Goal: Task Accomplishment & Management: Use online tool/utility

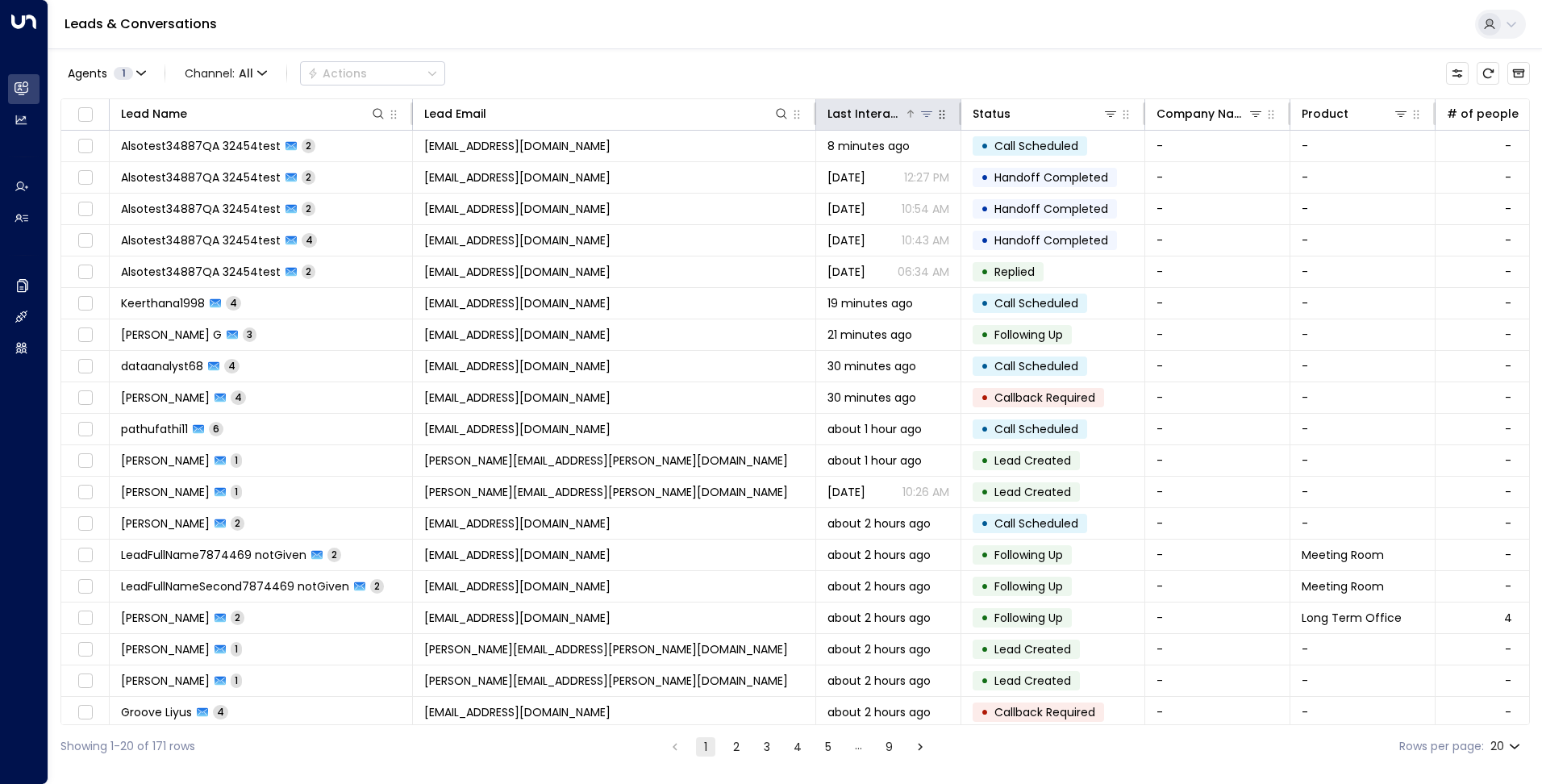
click at [890, 109] on div "Last Interacted" at bounding box center [866, 113] width 77 height 19
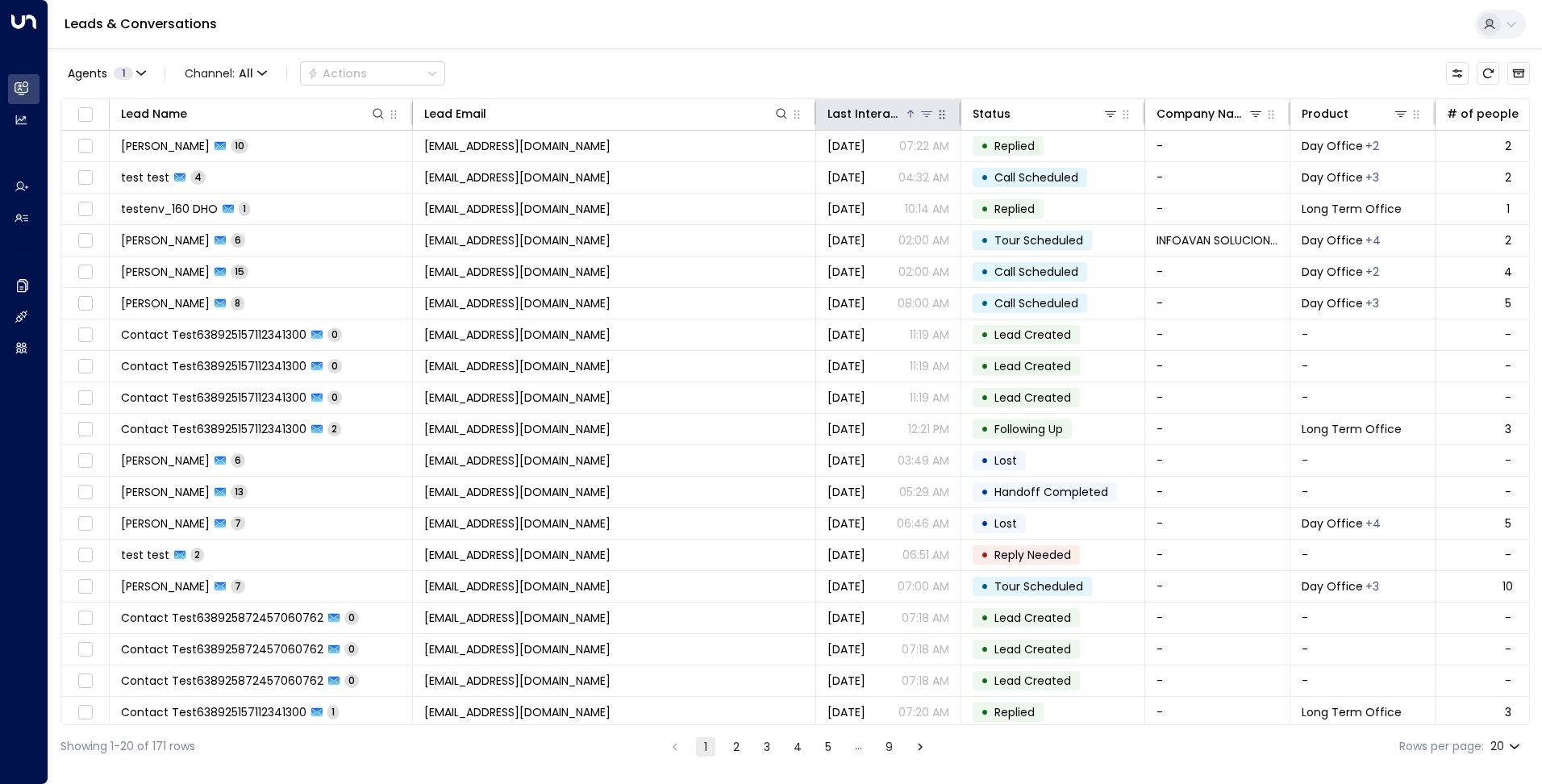
click at [890, 109] on div "Last Interacted" at bounding box center [866, 113] width 77 height 19
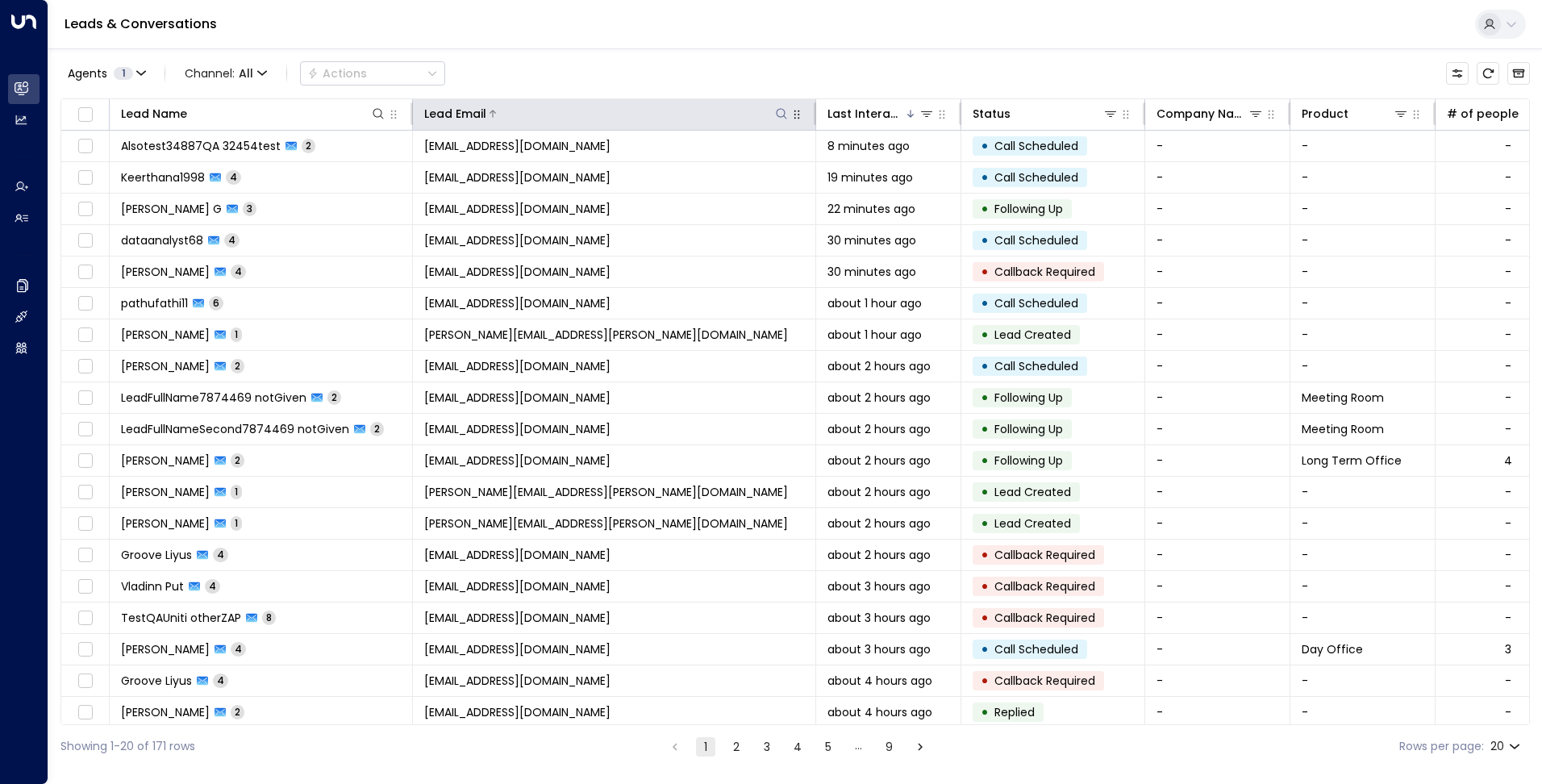
click at [783, 109] on icon at bounding box center [781, 113] width 13 height 13
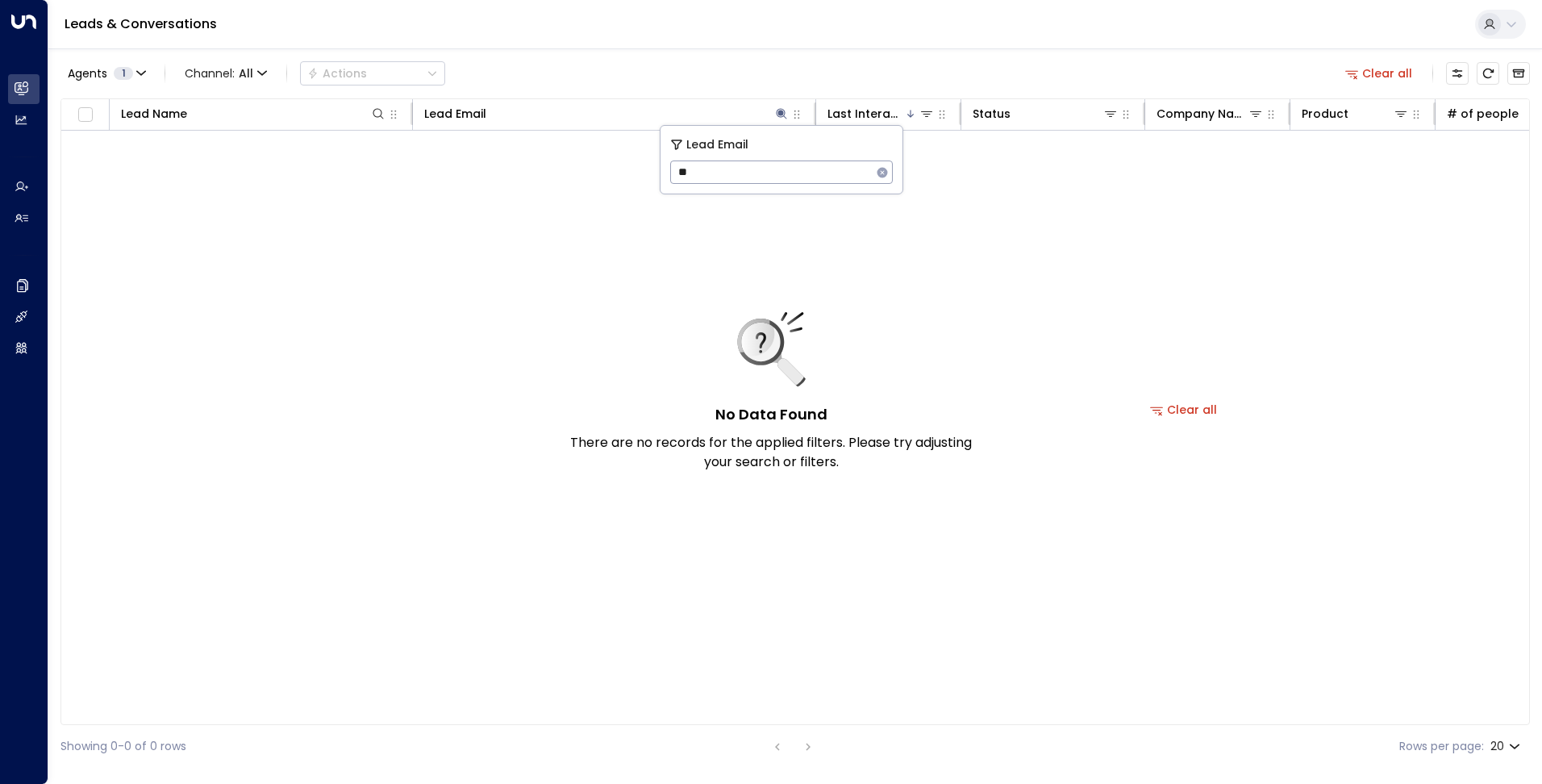
type input "*"
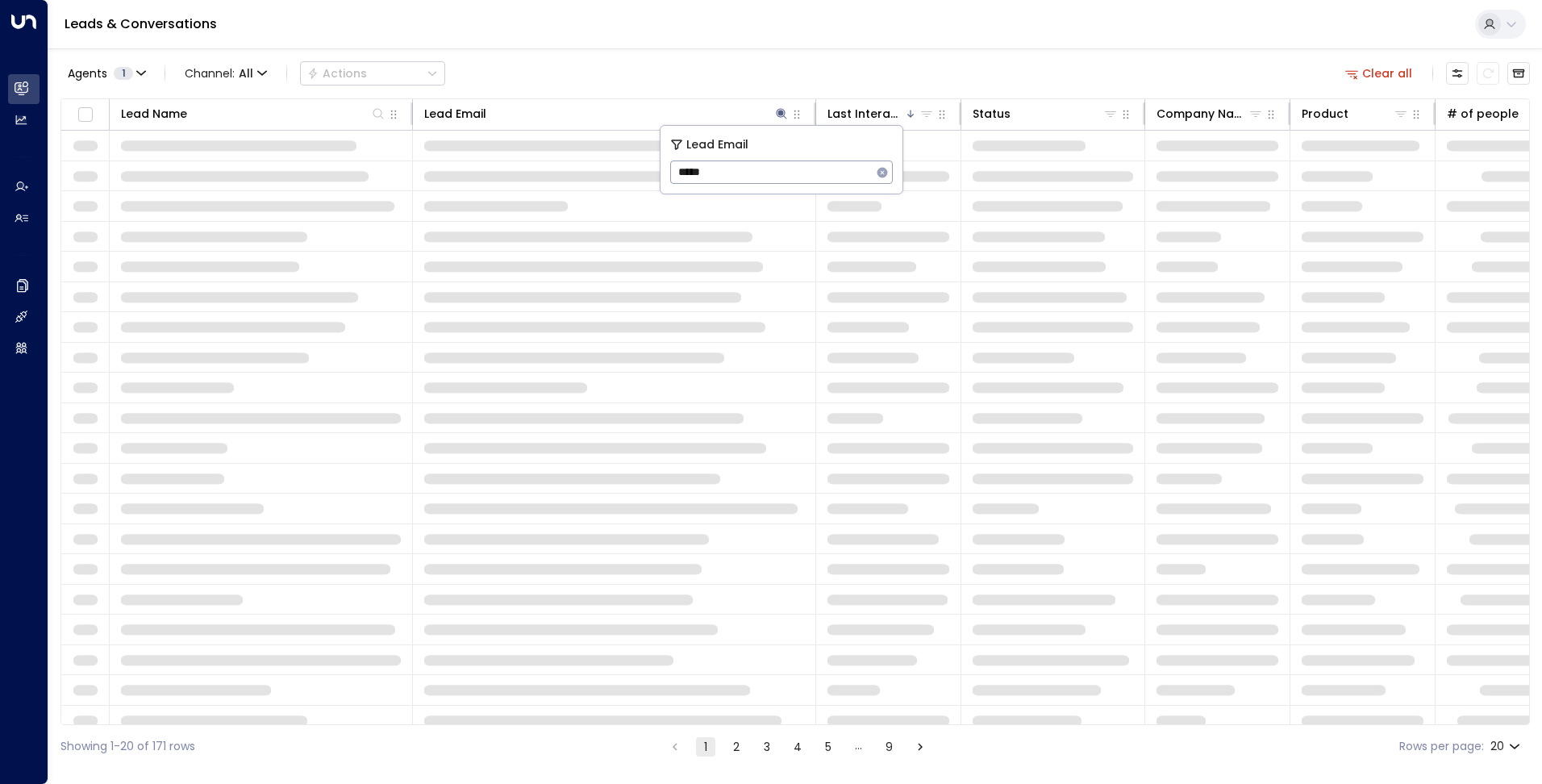
type input "******"
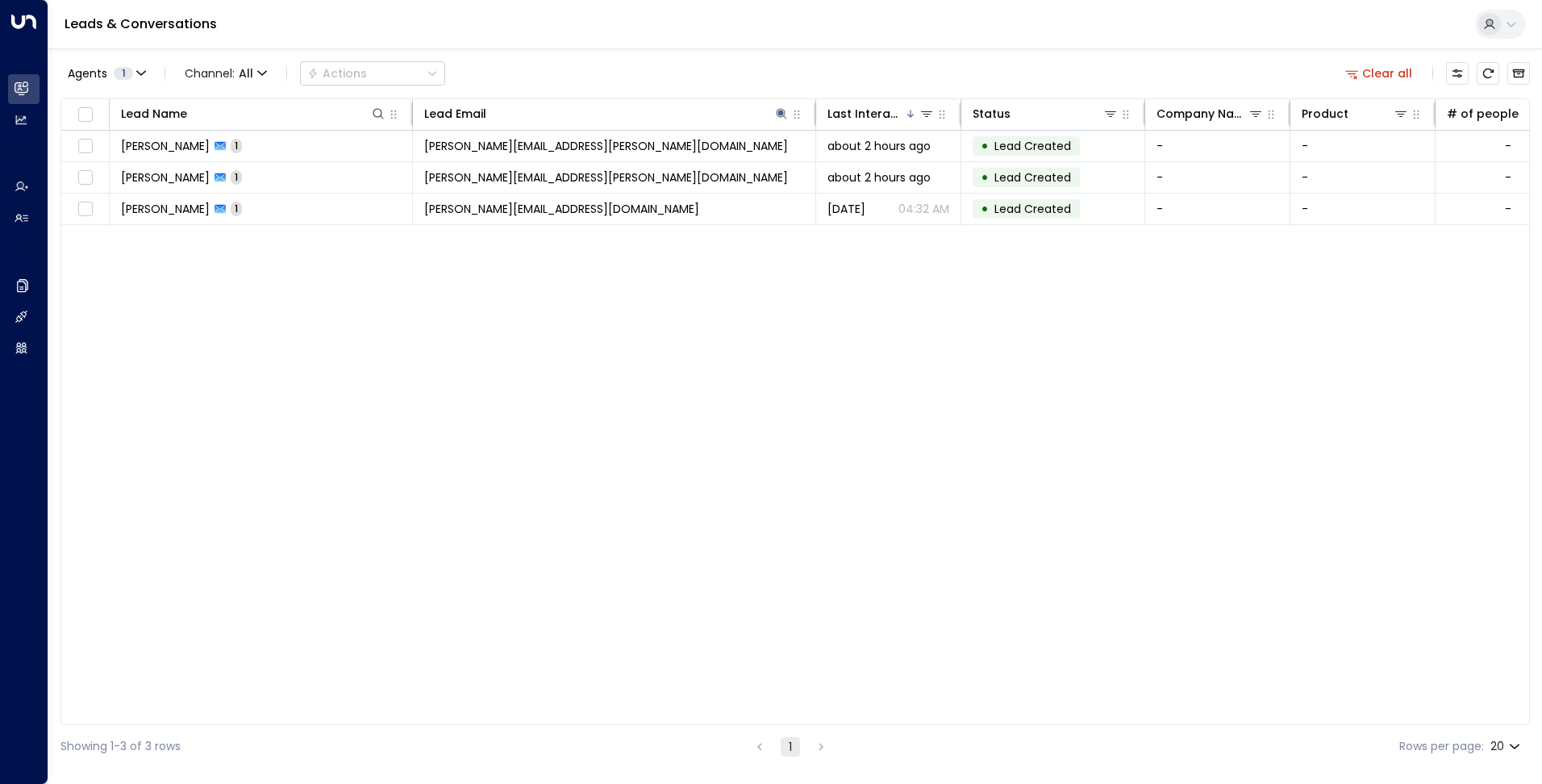
click at [699, 71] on div "Agents 1 Channel: All Actions Clear all" at bounding box center [795, 72] width 1470 height 33
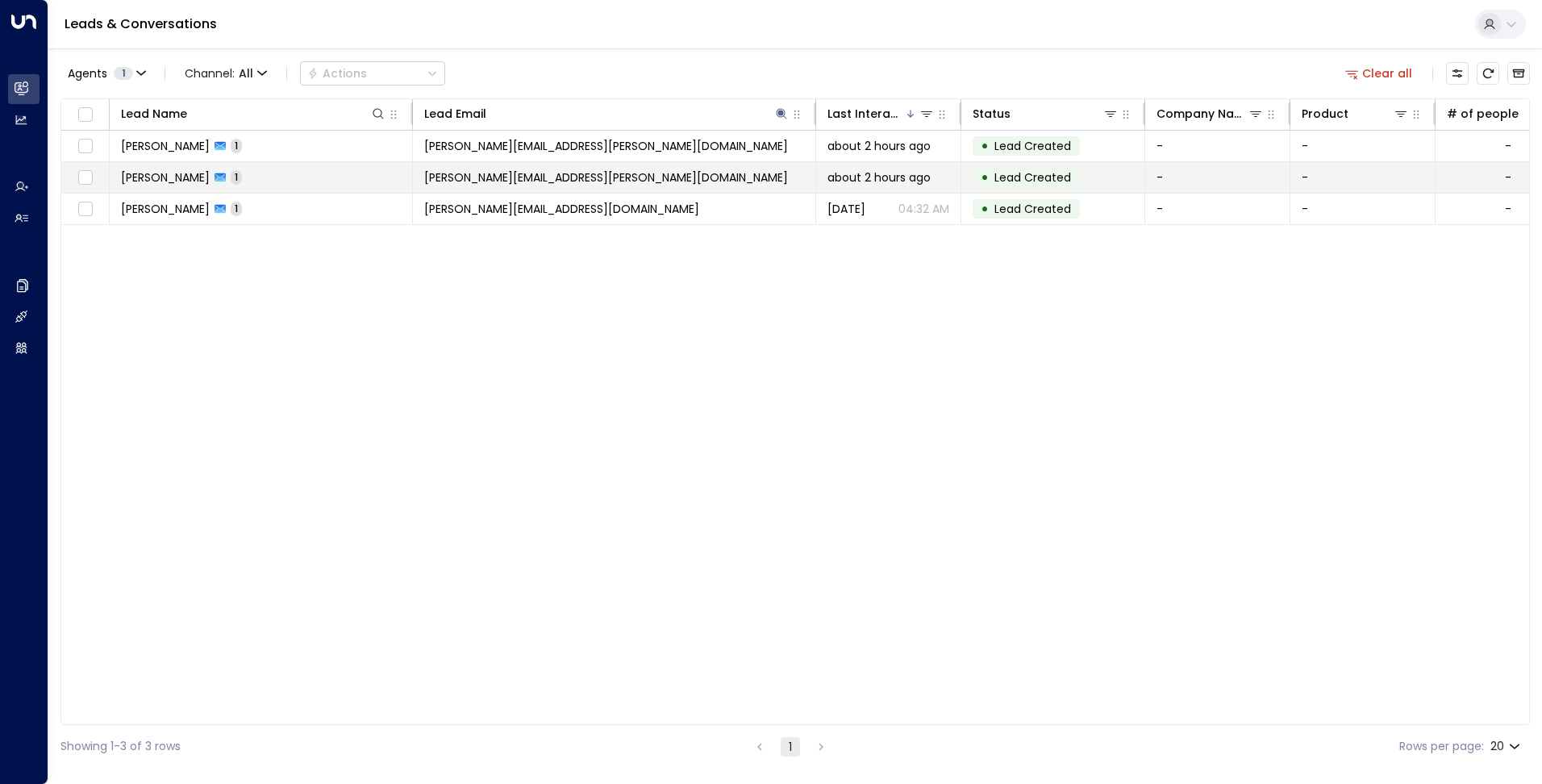
click at [511, 180] on span "[PERSON_NAME][EMAIL_ADDRESS][PERSON_NAME][DOMAIN_NAME]" at bounding box center [606, 177] width 364 height 16
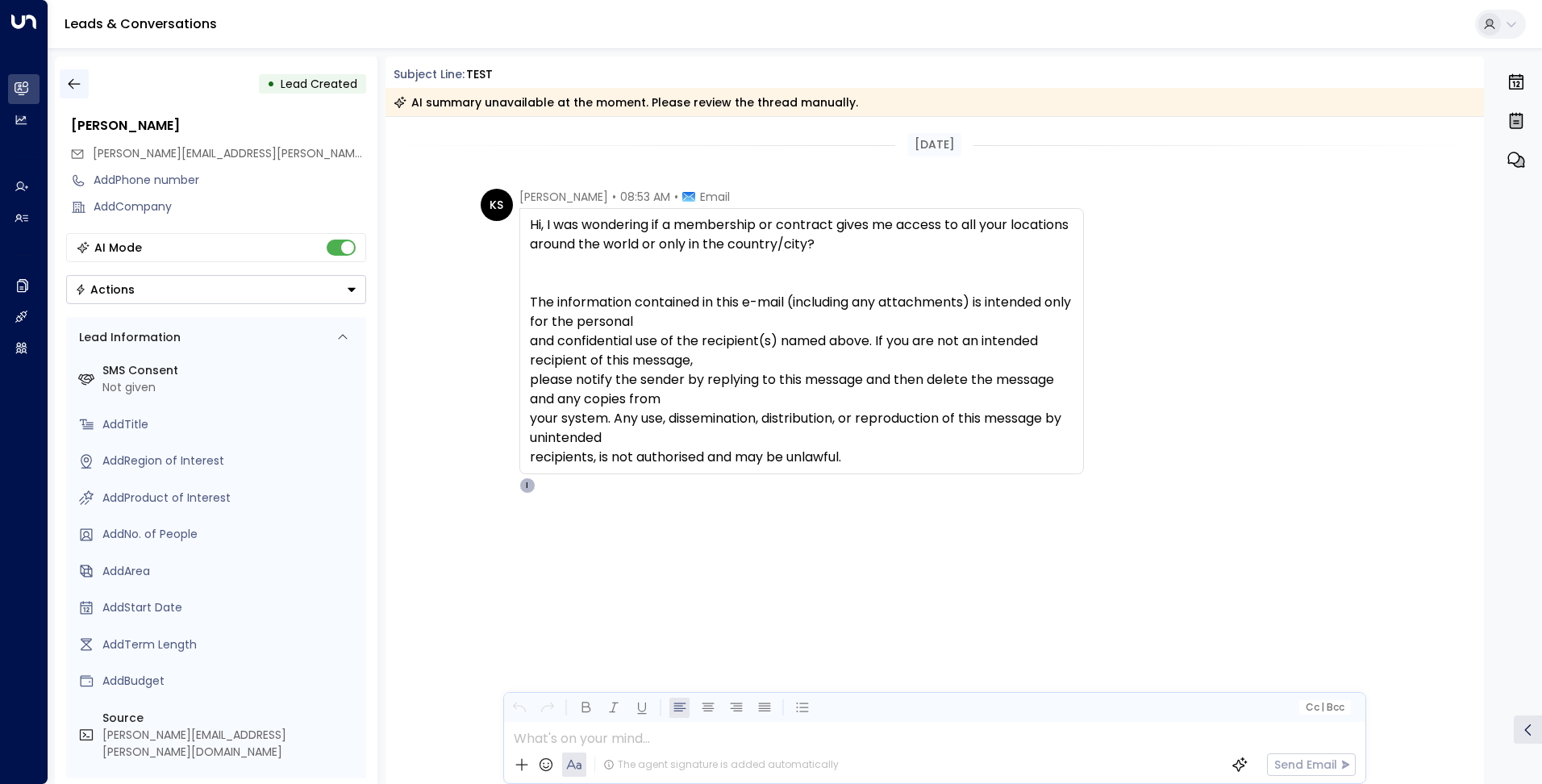
click at [68, 78] on icon "button" at bounding box center [74, 84] width 16 height 16
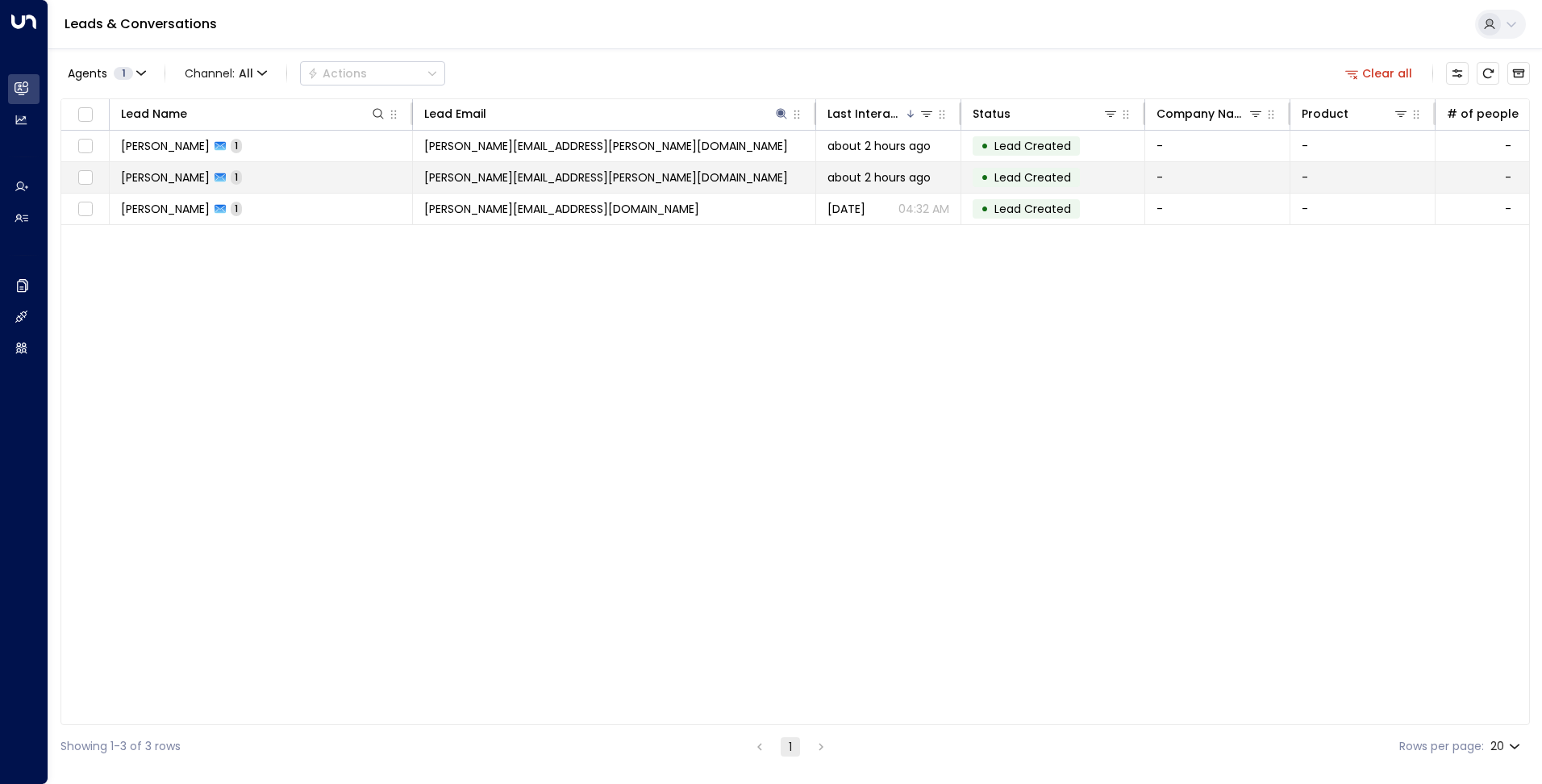
click at [307, 170] on td "[PERSON_NAME] 1" at bounding box center [261, 177] width 303 height 31
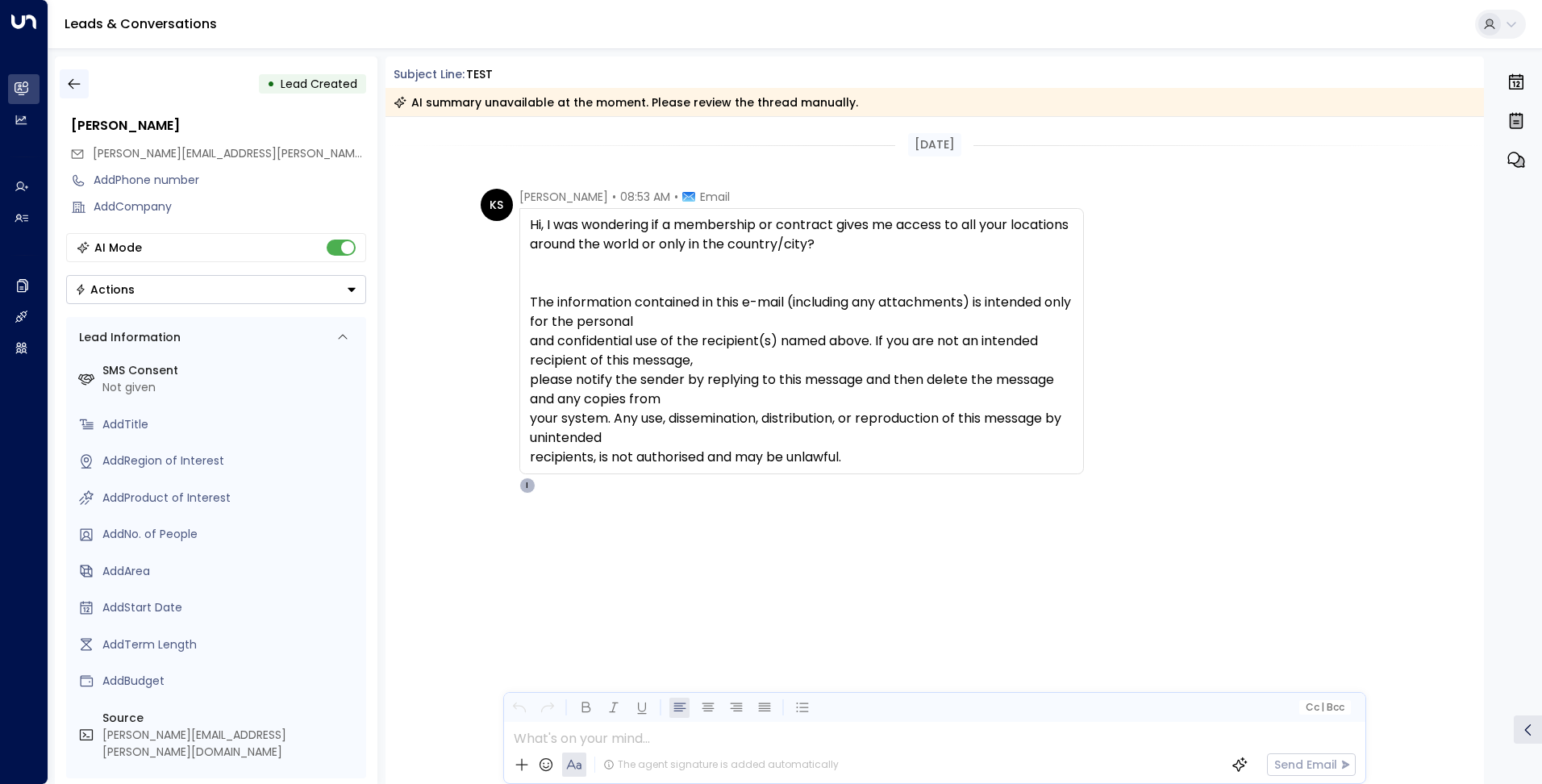
click at [68, 72] on button "button" at bounding box center [74, 84] width 29 height 29
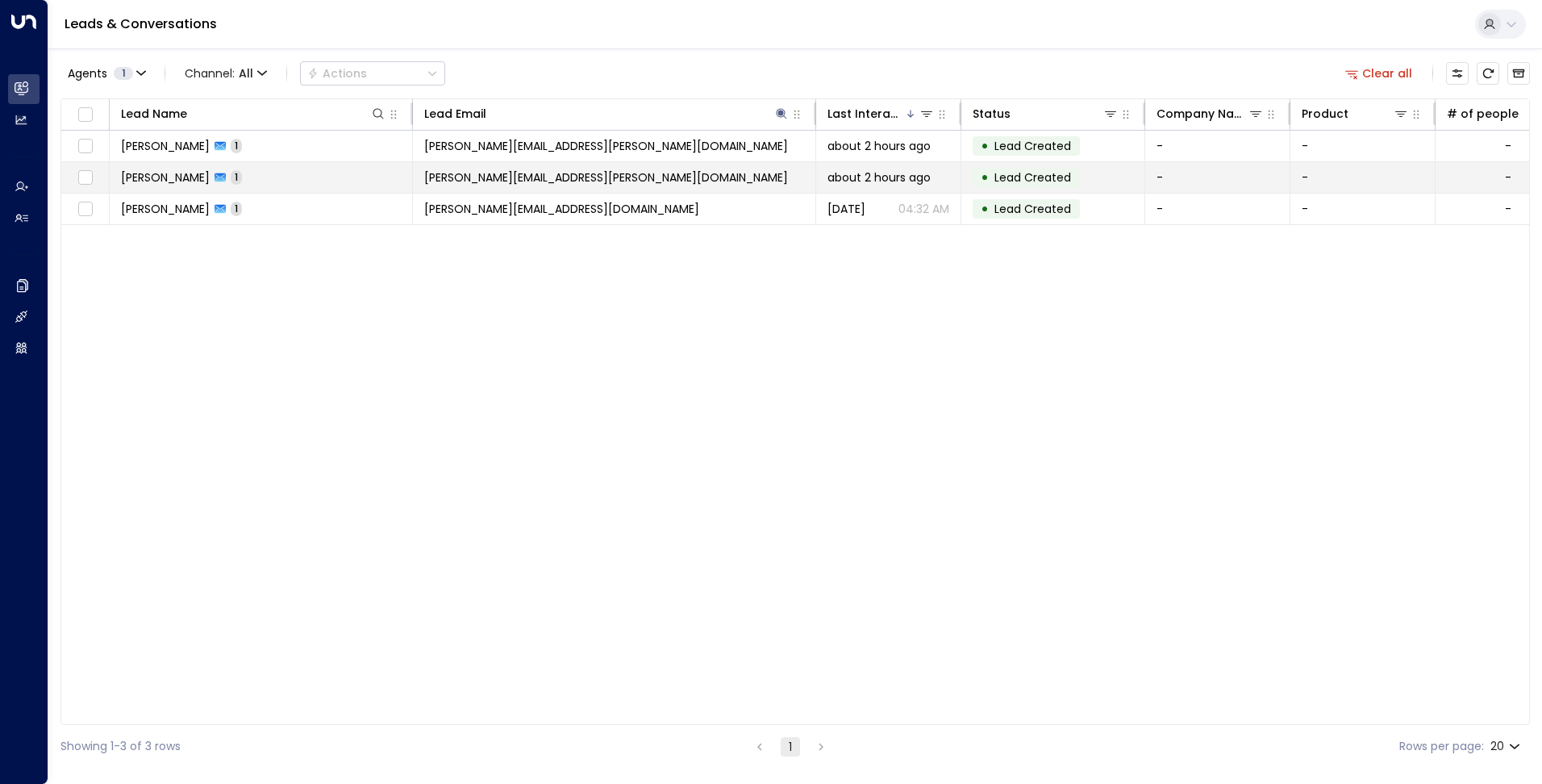
click at [613, 182] on td "[PERSON_NAME][EMAIL_ADDRESS][PERSON_NAME][DOMAIN_NAME]" at bounding box center [614, 177] width 403 height 31
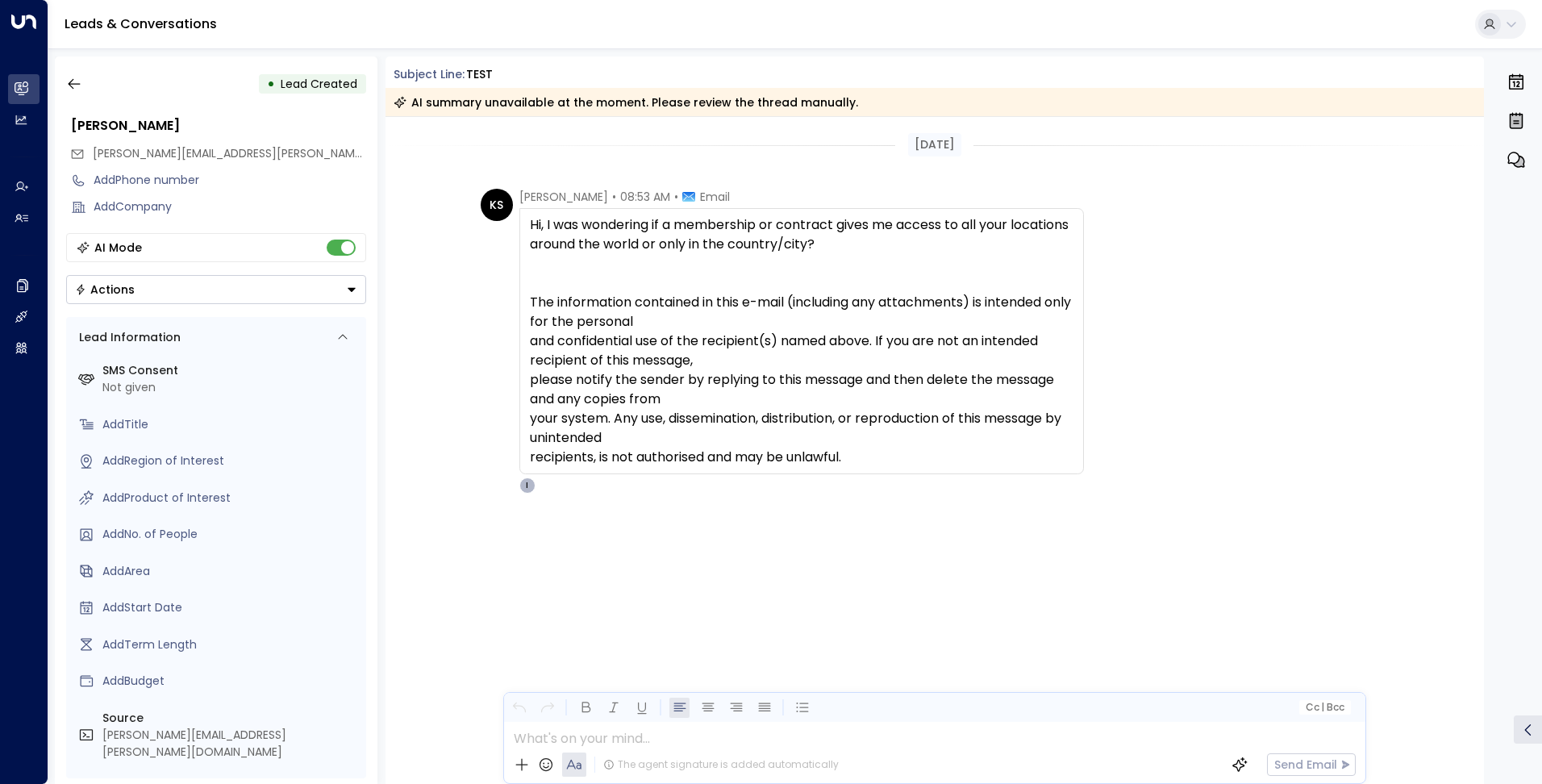
scroll to position [45, 0]
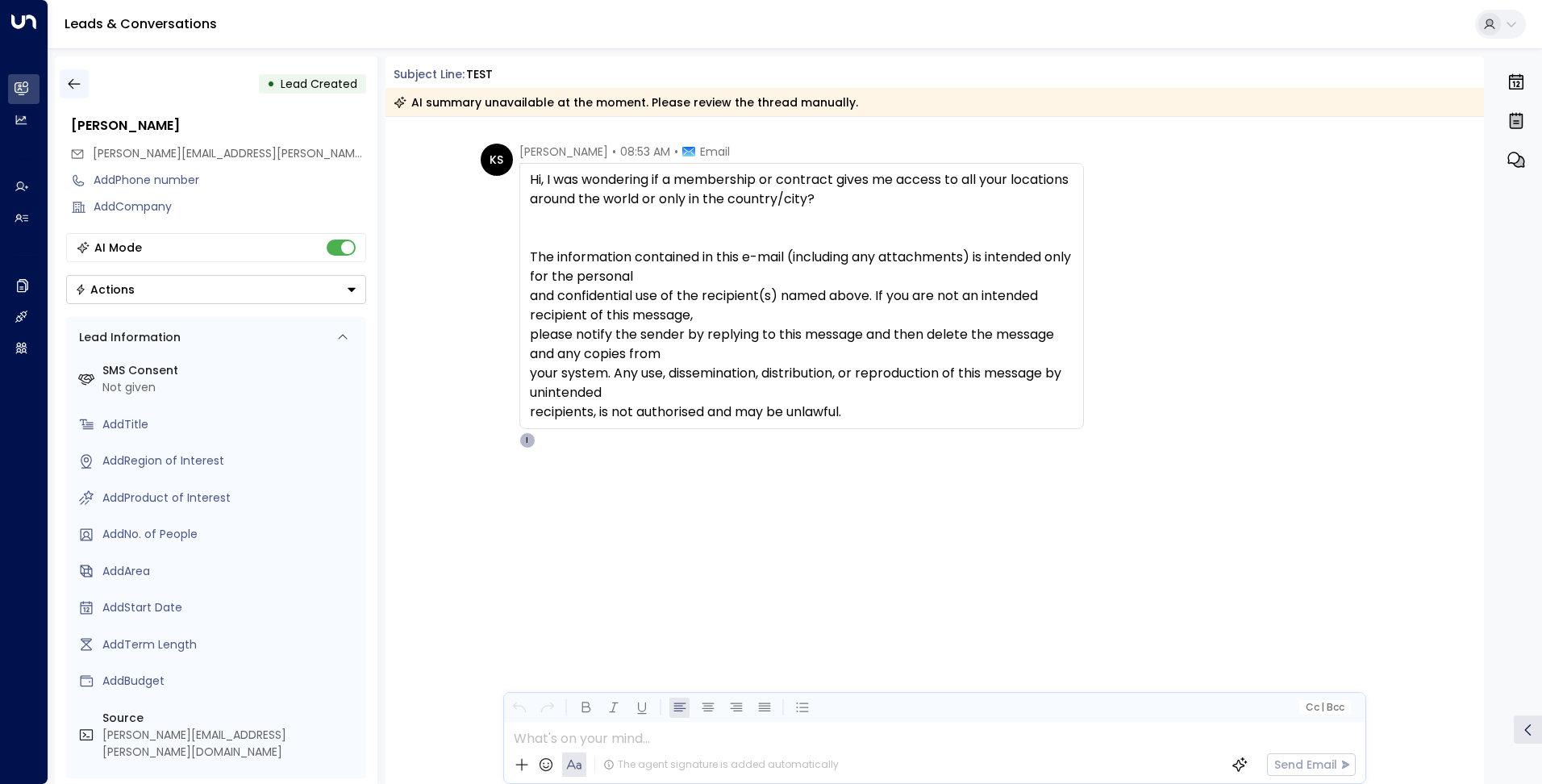
click at [70, 82] on icon "button" at bounding box center [73, 84] width 12 height 11
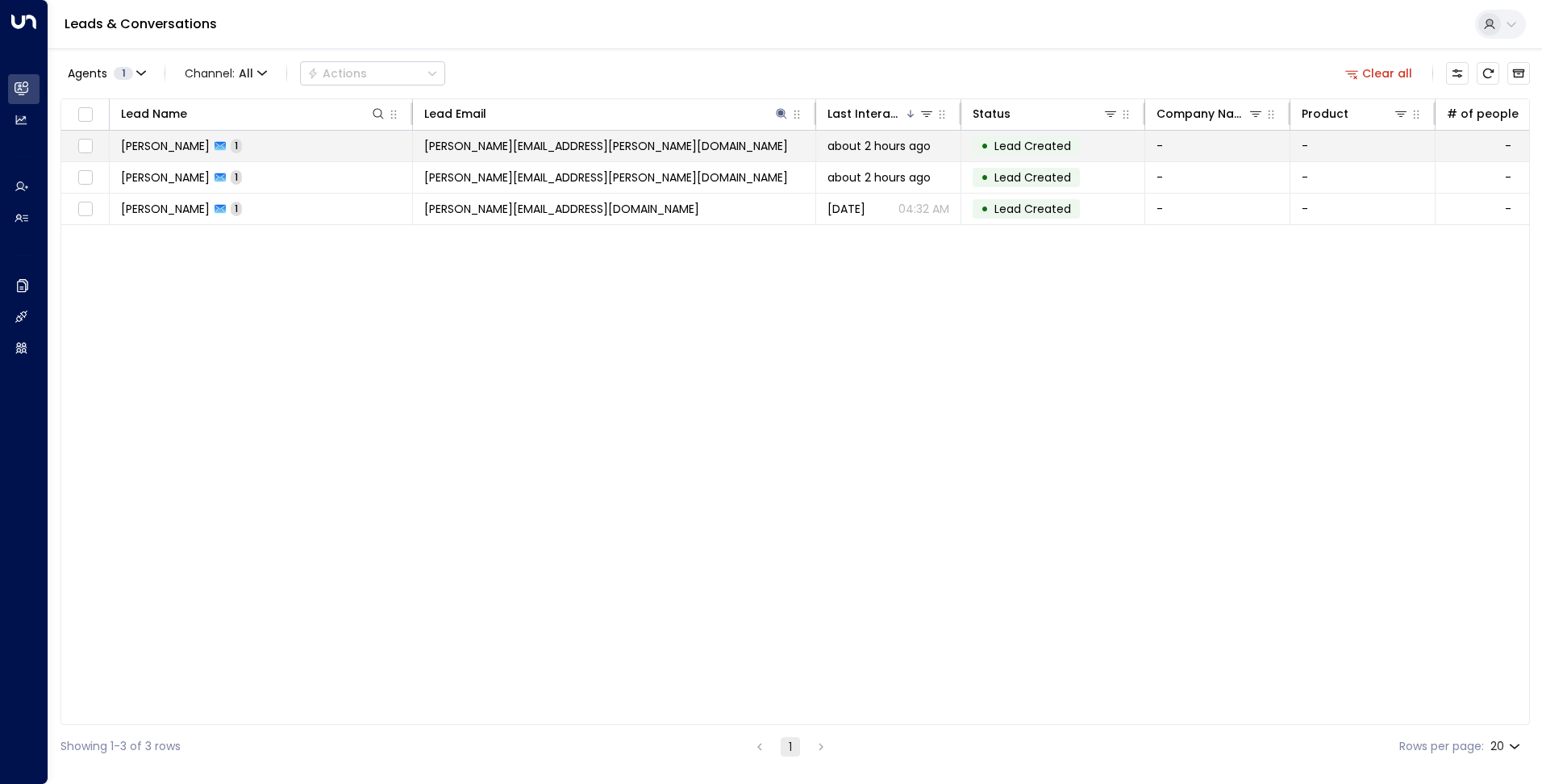
click at [570, 150] on td "[PERSON_NAME][EMAIL_ADDRESS][PERSON_NAME][DOMAIN_NAME]" at bounding box center [614, 146] width 403 height 31
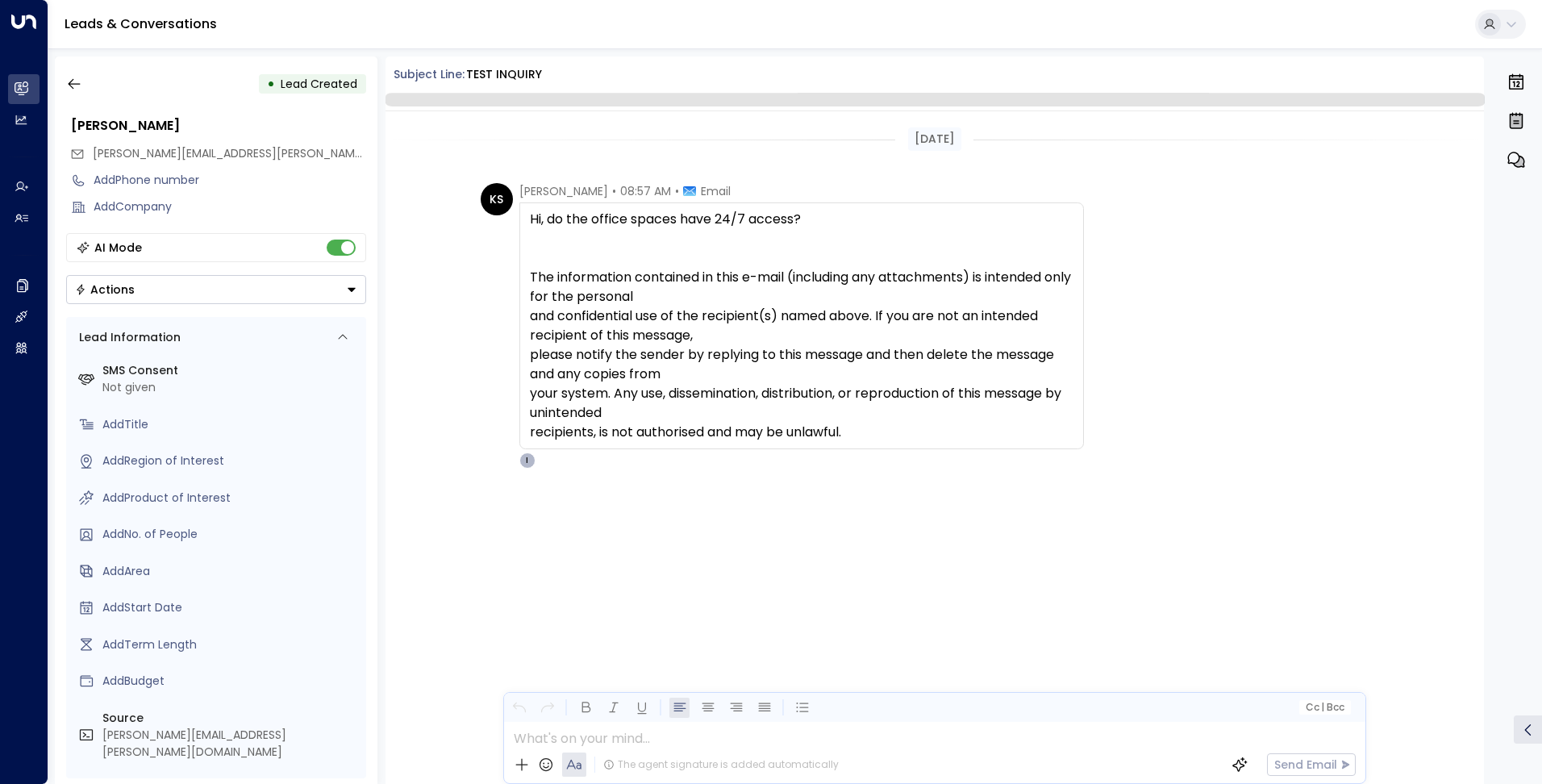
scroll to position [40, 0]
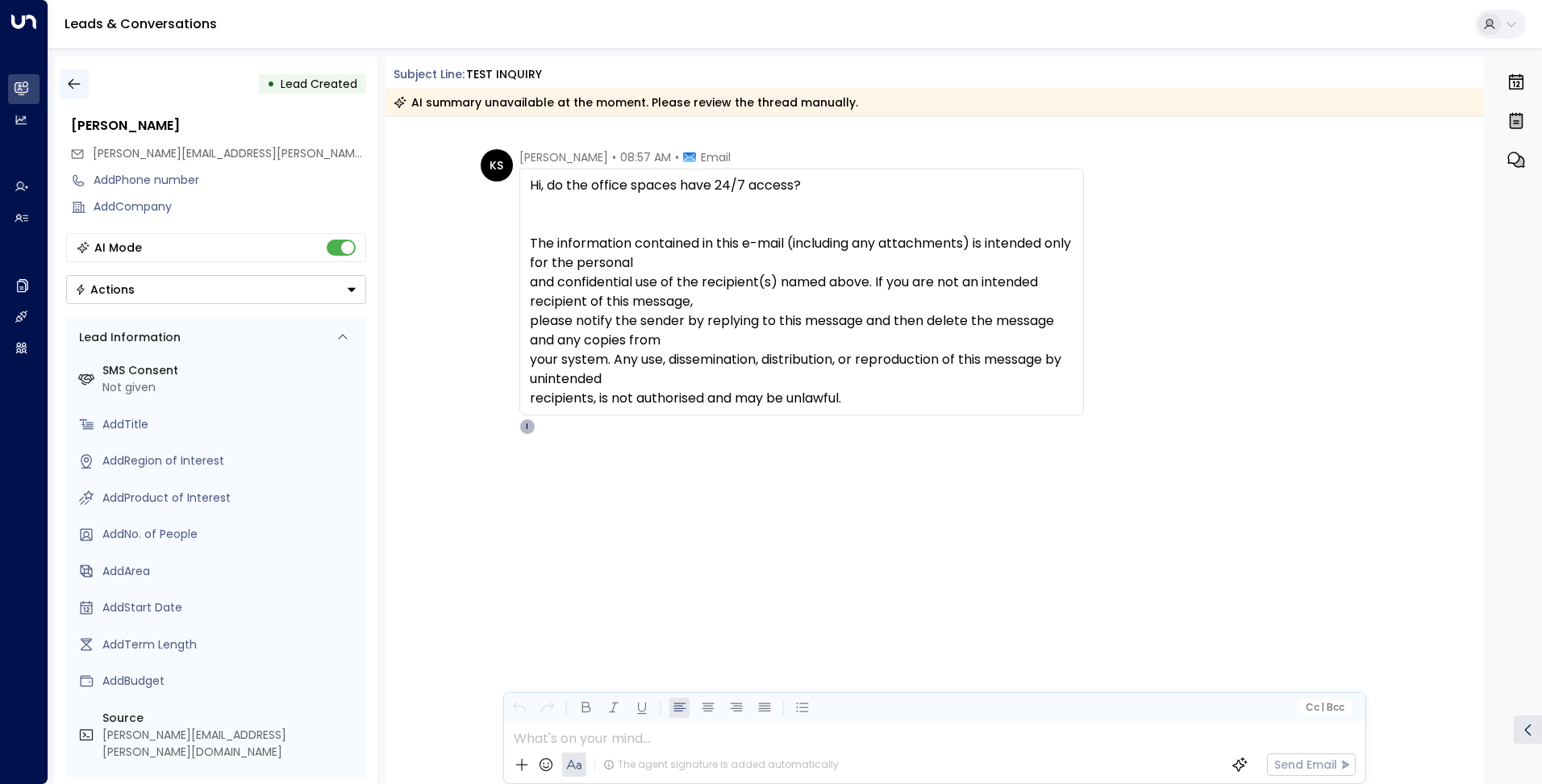
click at [70, 86] on icon "button" at bounding box center [73, 84] width 12 height 11
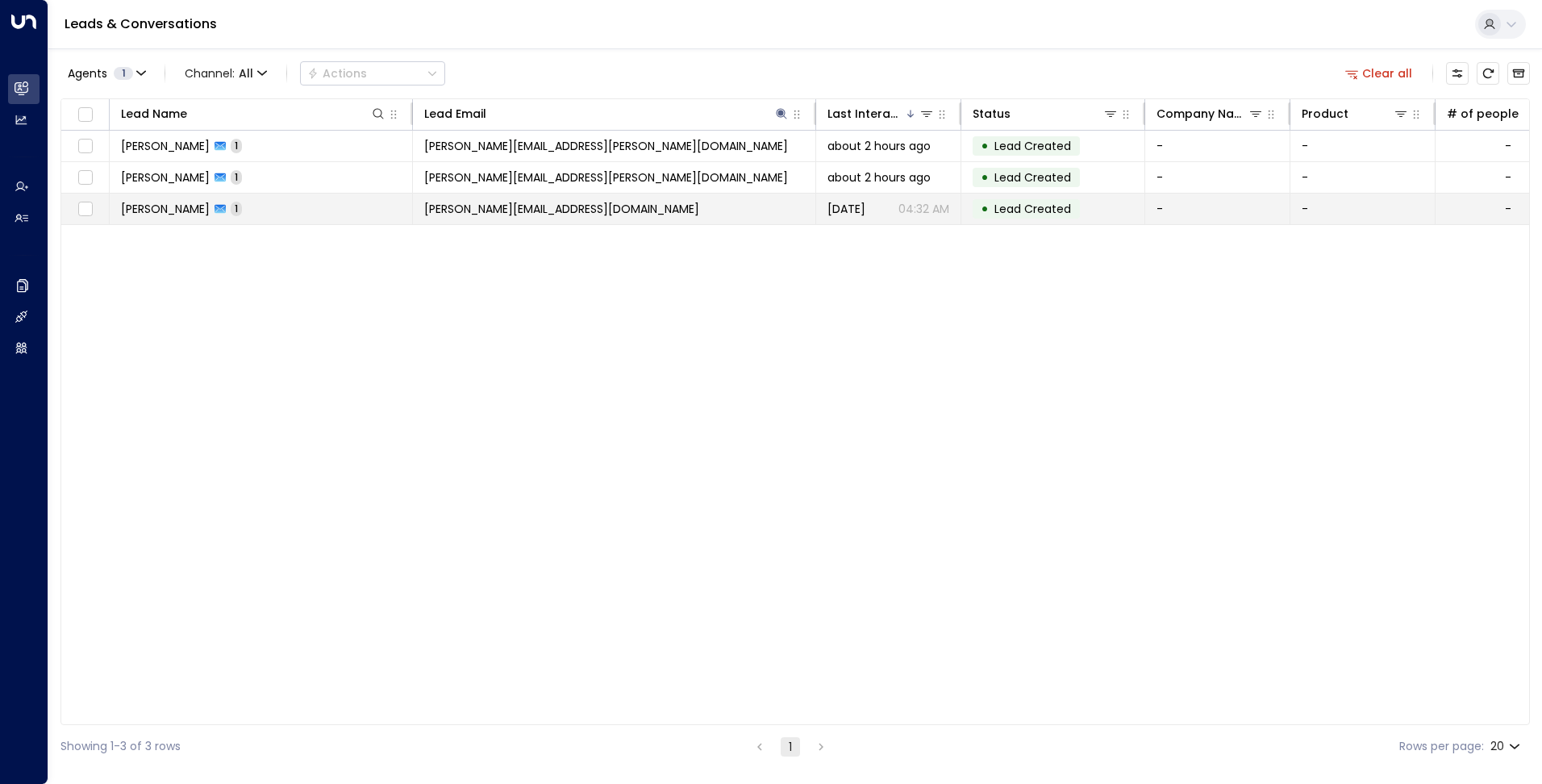
click at [685, 217] on td "[PERSON_NAME][EMAIL_ADDRESS][DOMAIN_NAME]" at bounding box center [614, 209] width 403 height 31
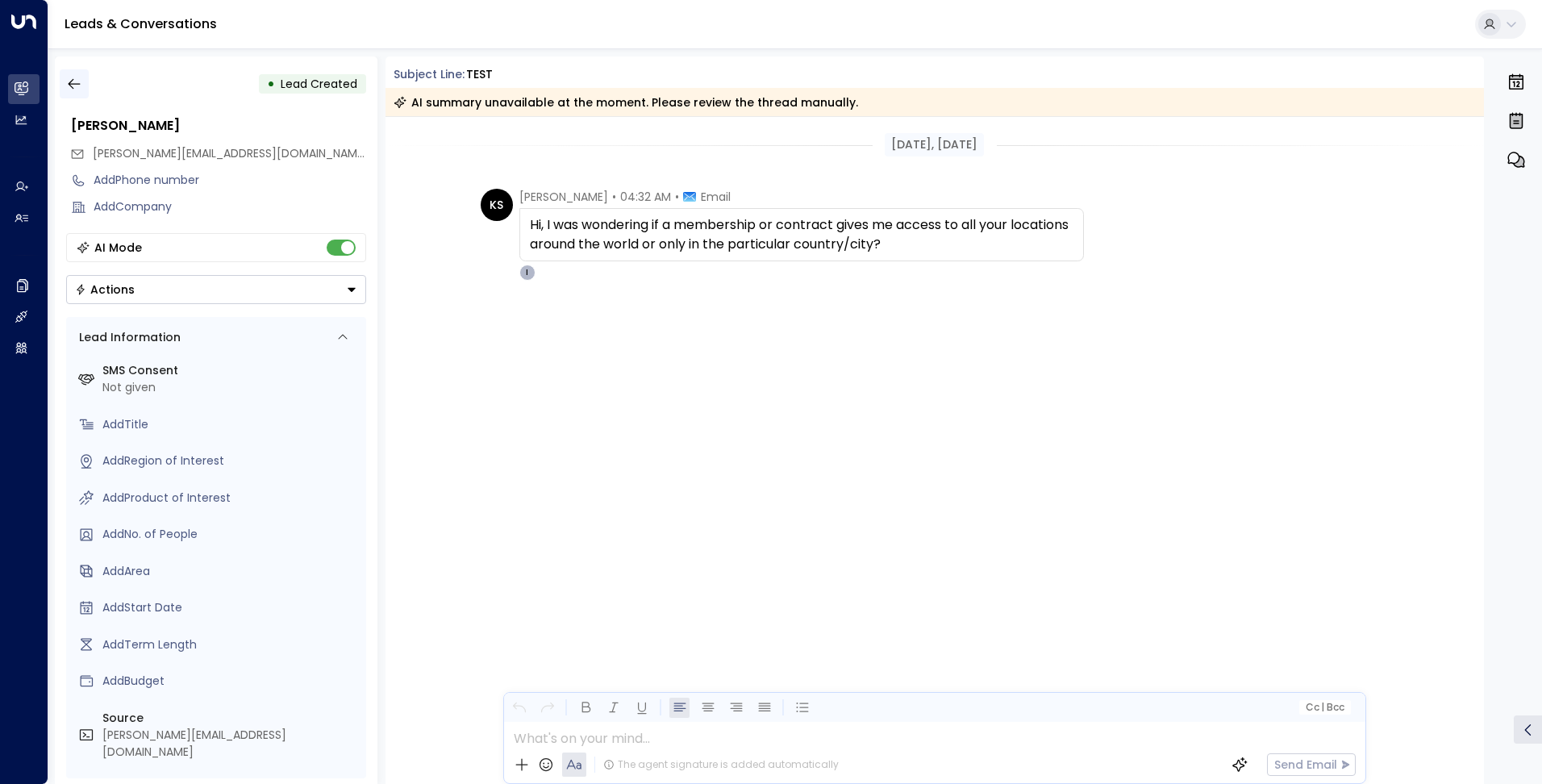
click at [78, 83] on icon "button" at bounding box center [74, 84] width 16 height 16
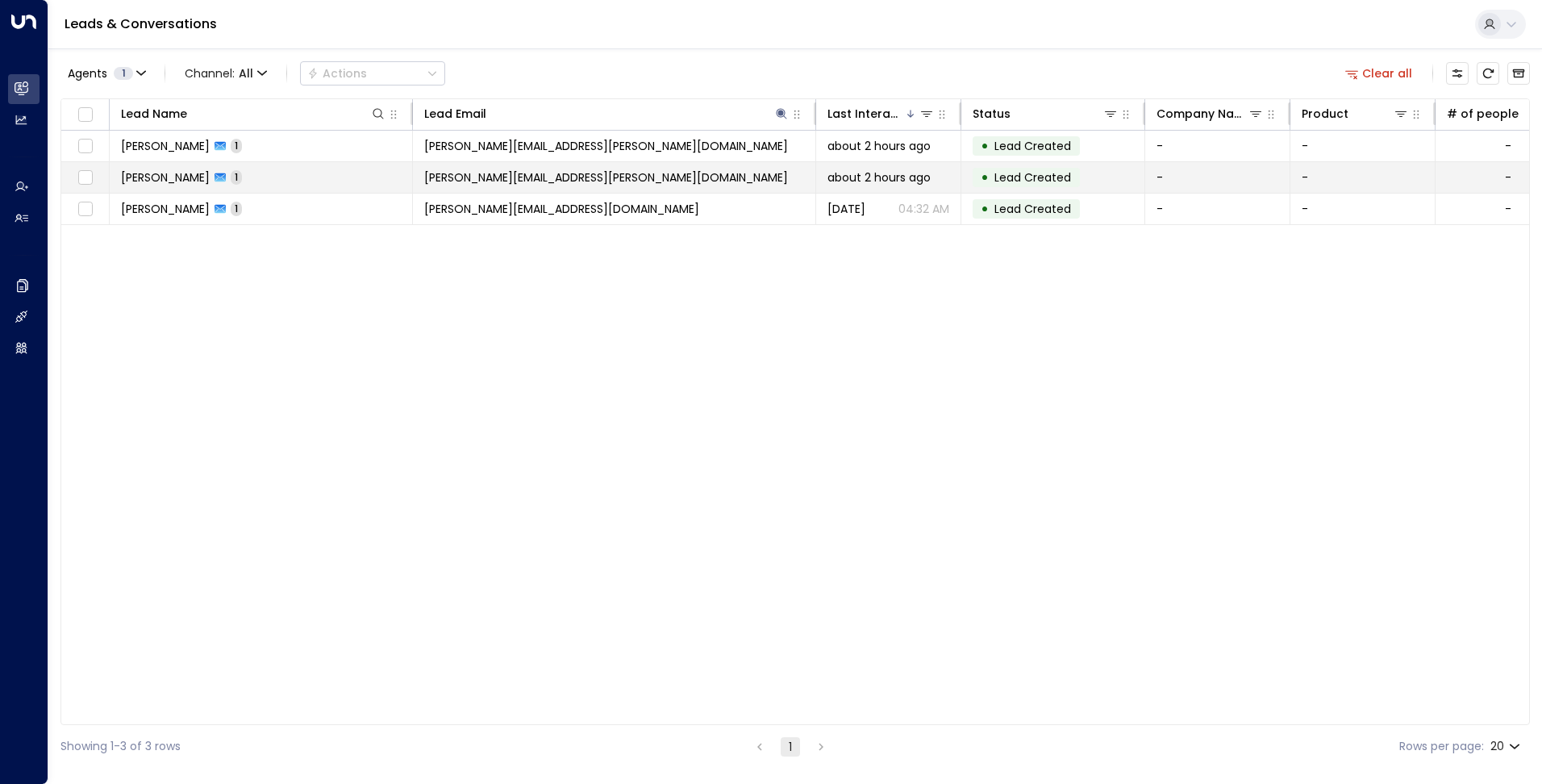
click at [561, 187] on td "[PERSON_NAME][EMAIL_ADDRESS][PERSON_NAME][DOMAIN_NAME]" at bounding box center [614, 177] width 403 height 31
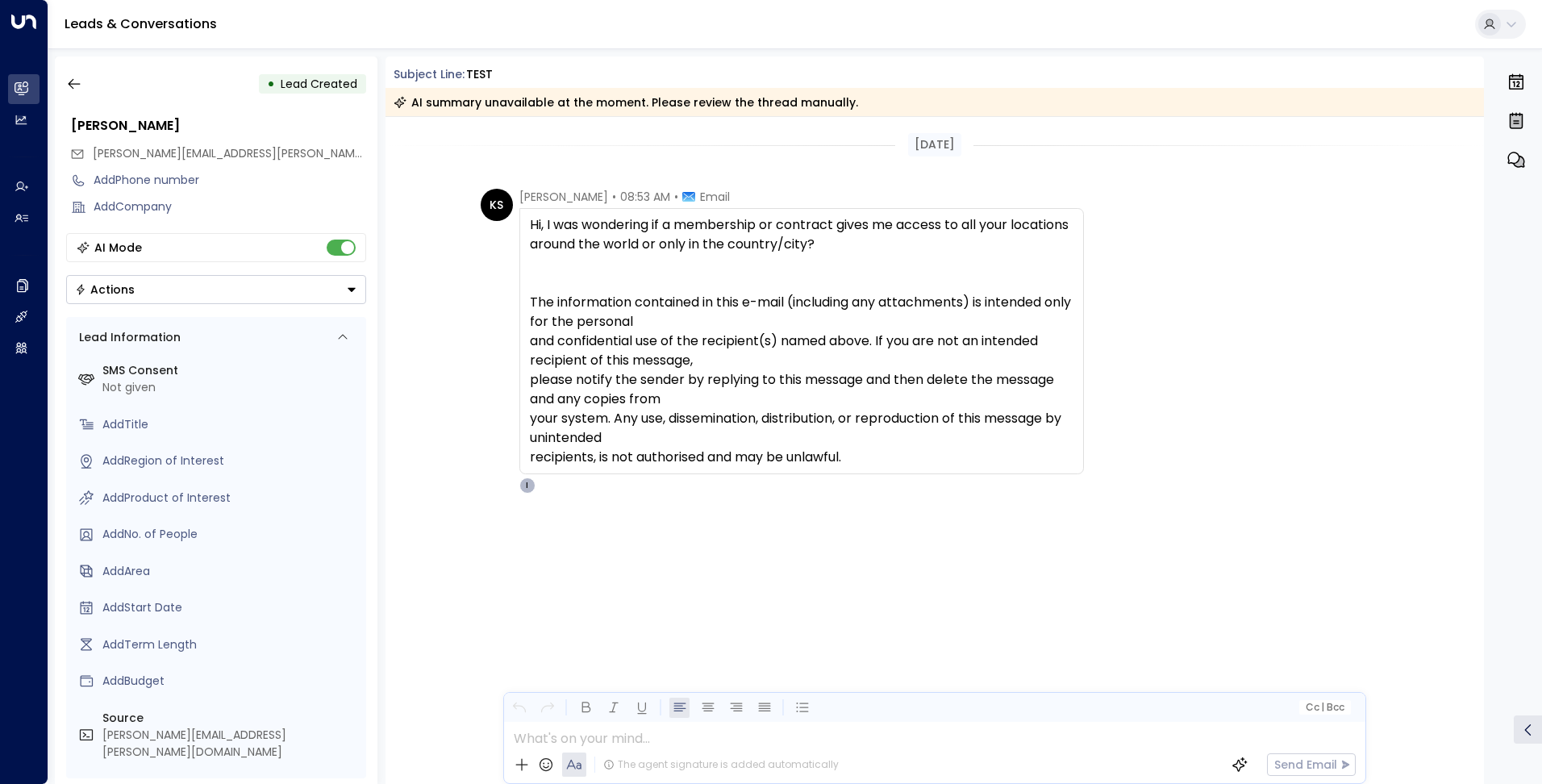
scroll to position [45, 0]
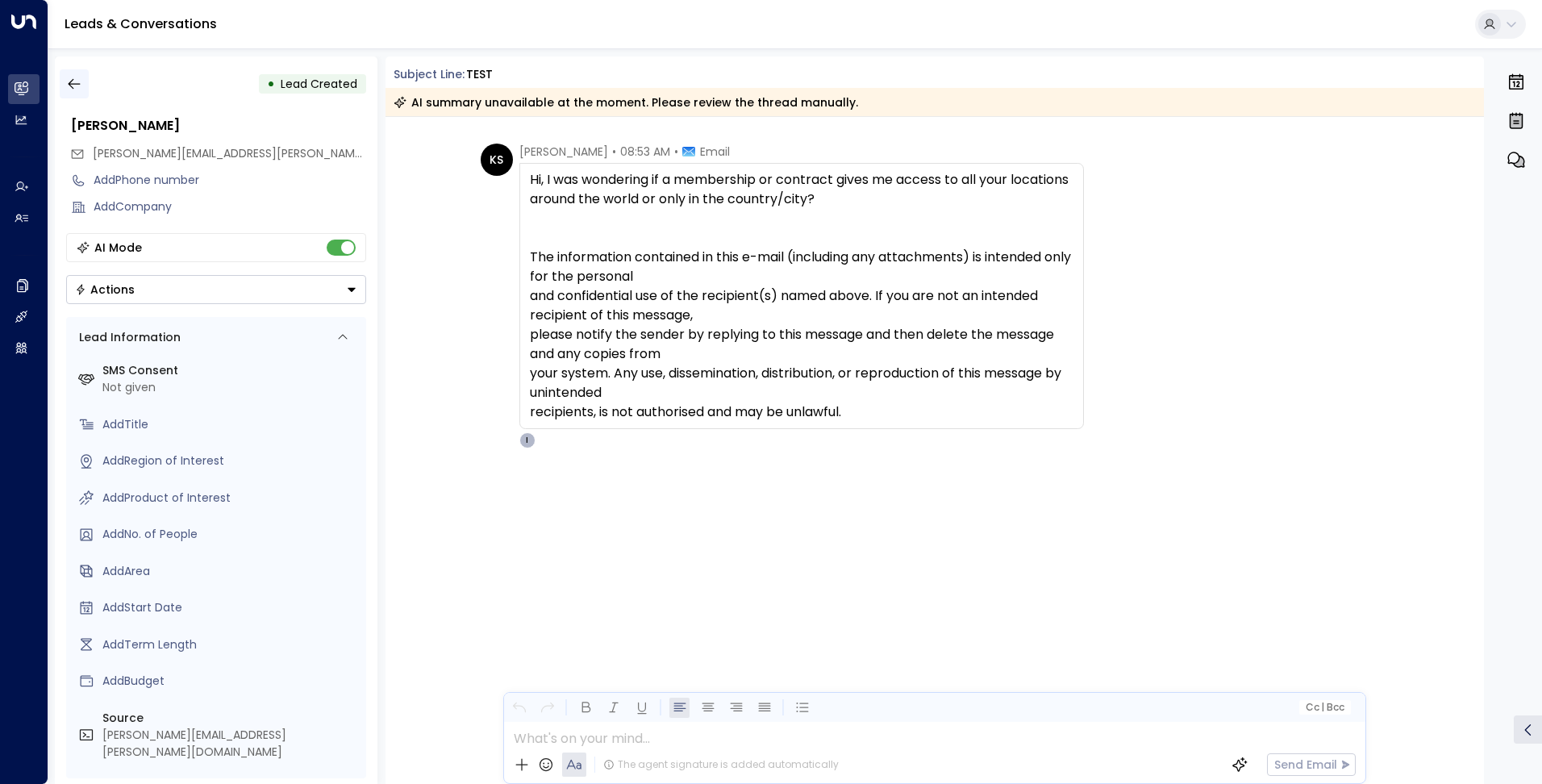
click at [62, 85] on button "button" at bounding box center [74, 84] width 29 height 29
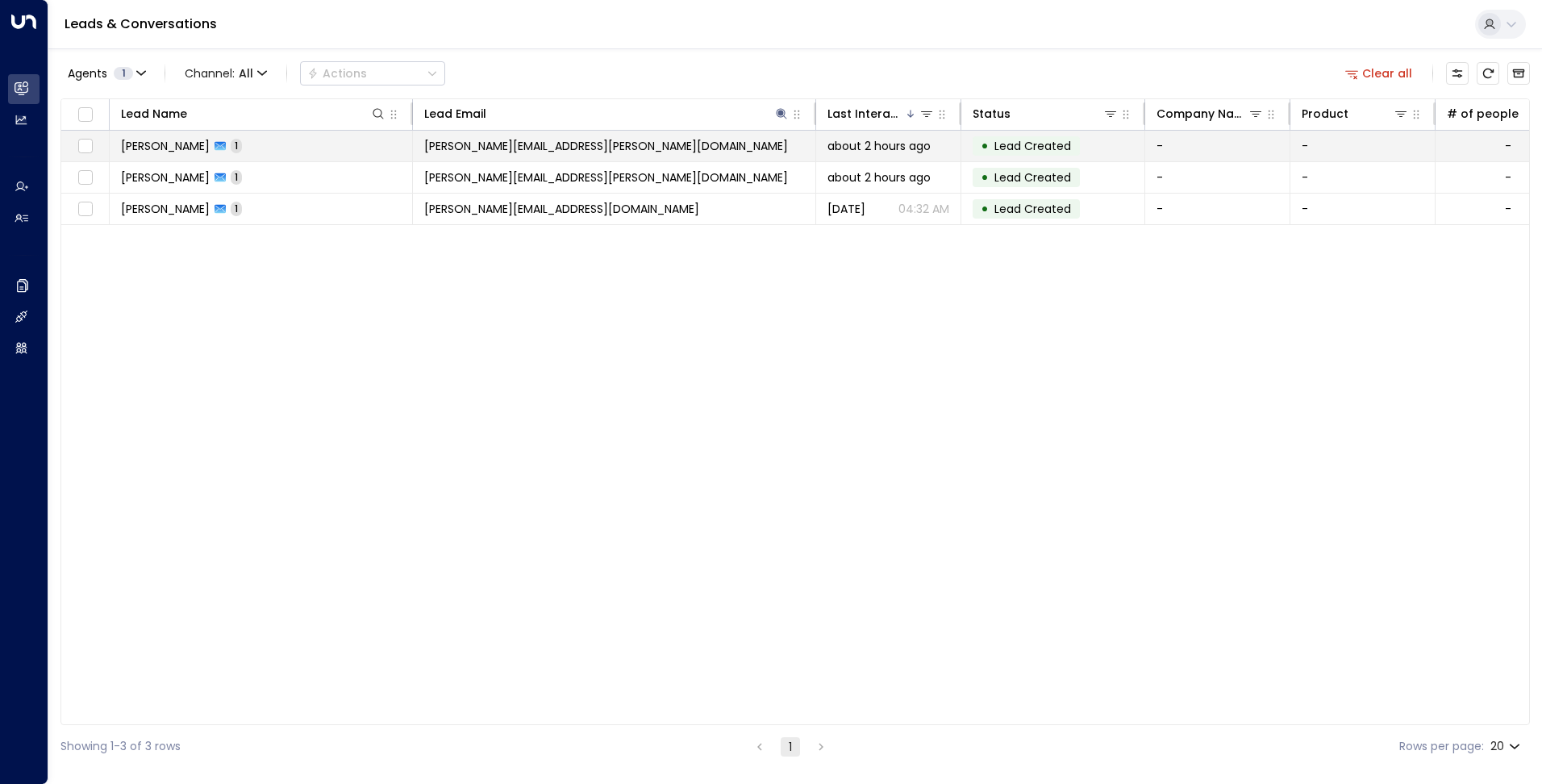
click at [579, 146] on td "[PERSON_NAME][EMAIL_ADDRESS][PERSON_NAME][DOMAIN_NAME]" at bounding box center [614, 146] width 403 height 31
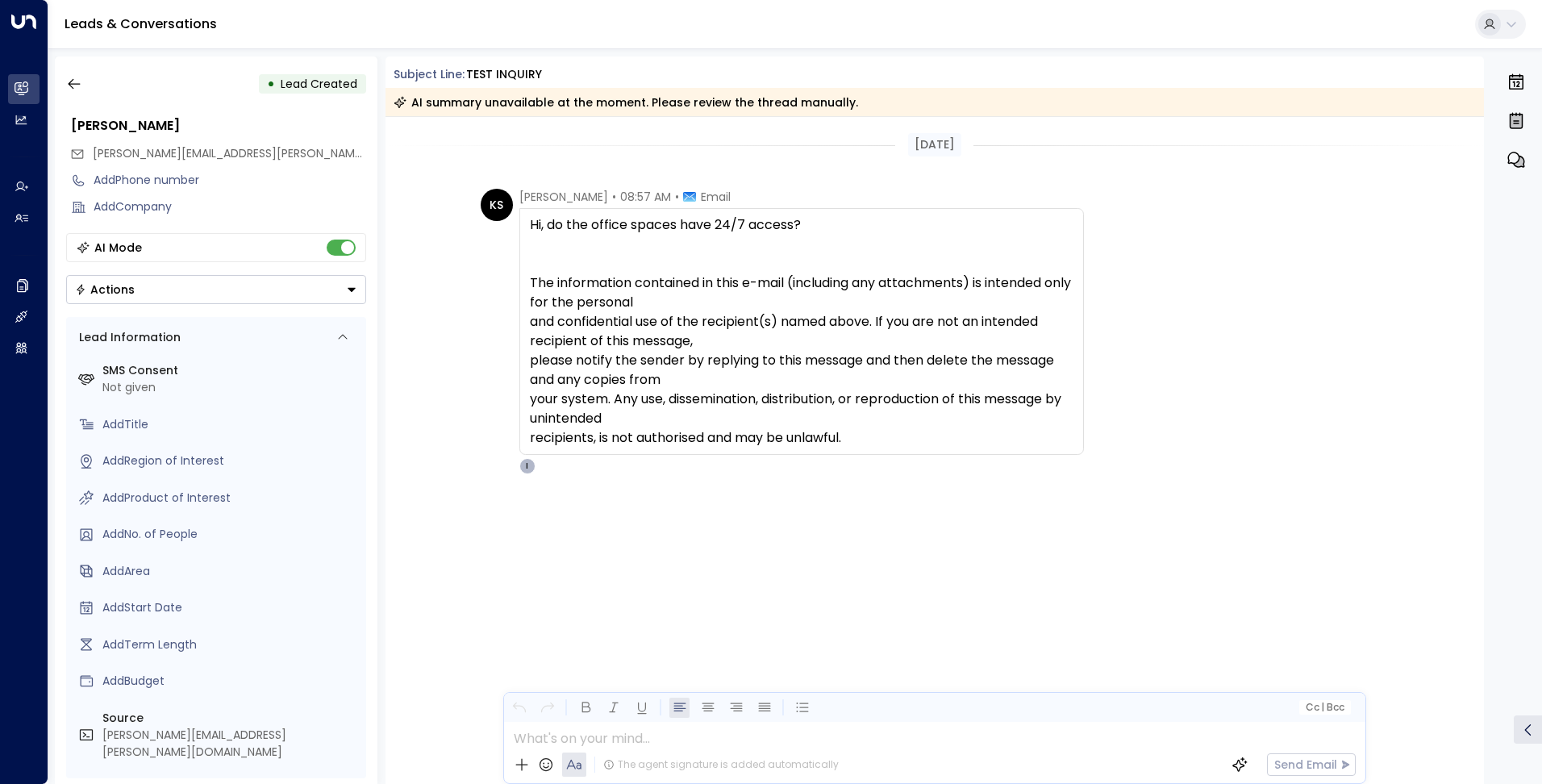
scroll to position [45, 0]
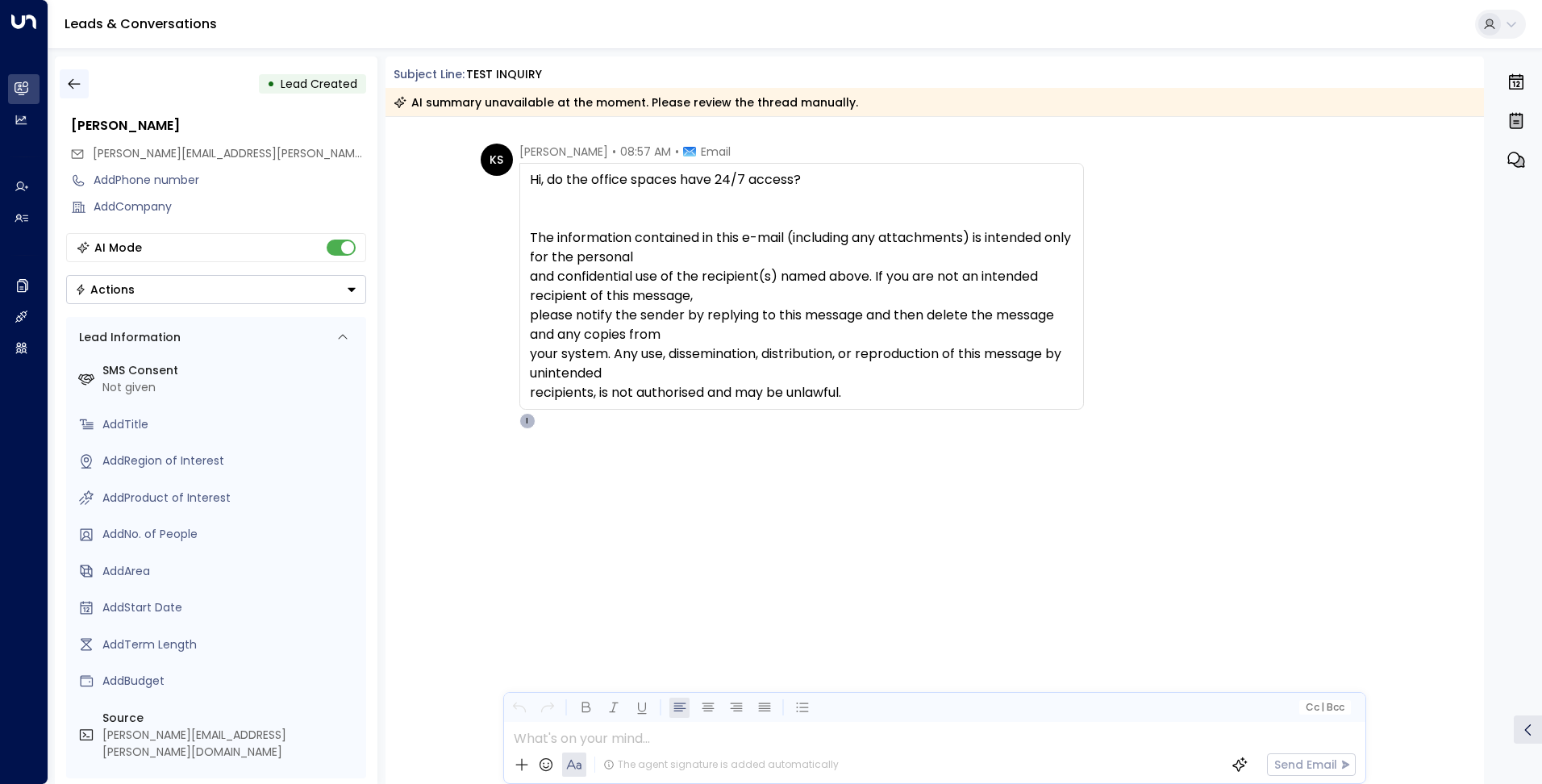
click at [76, 81] on icon "button" at bounding box center [74, 84] width 16 height 16
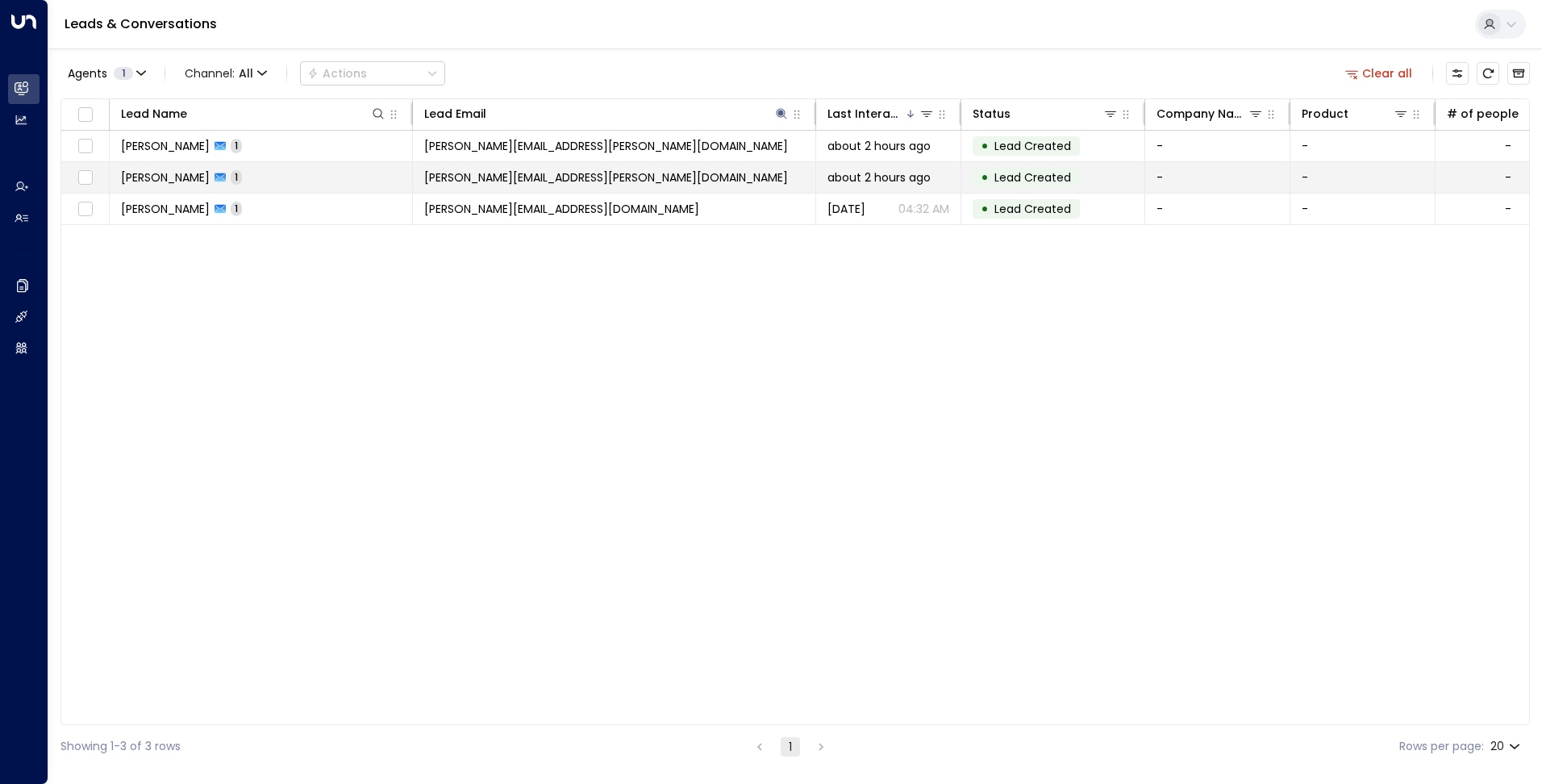
click at [586, 187] on td "[PERSON_NAME][EMAIL_ADDRESS][PERSON_NAME][DOMAIN_NAME]" at bounding box center [614, 177] width 403 height 31
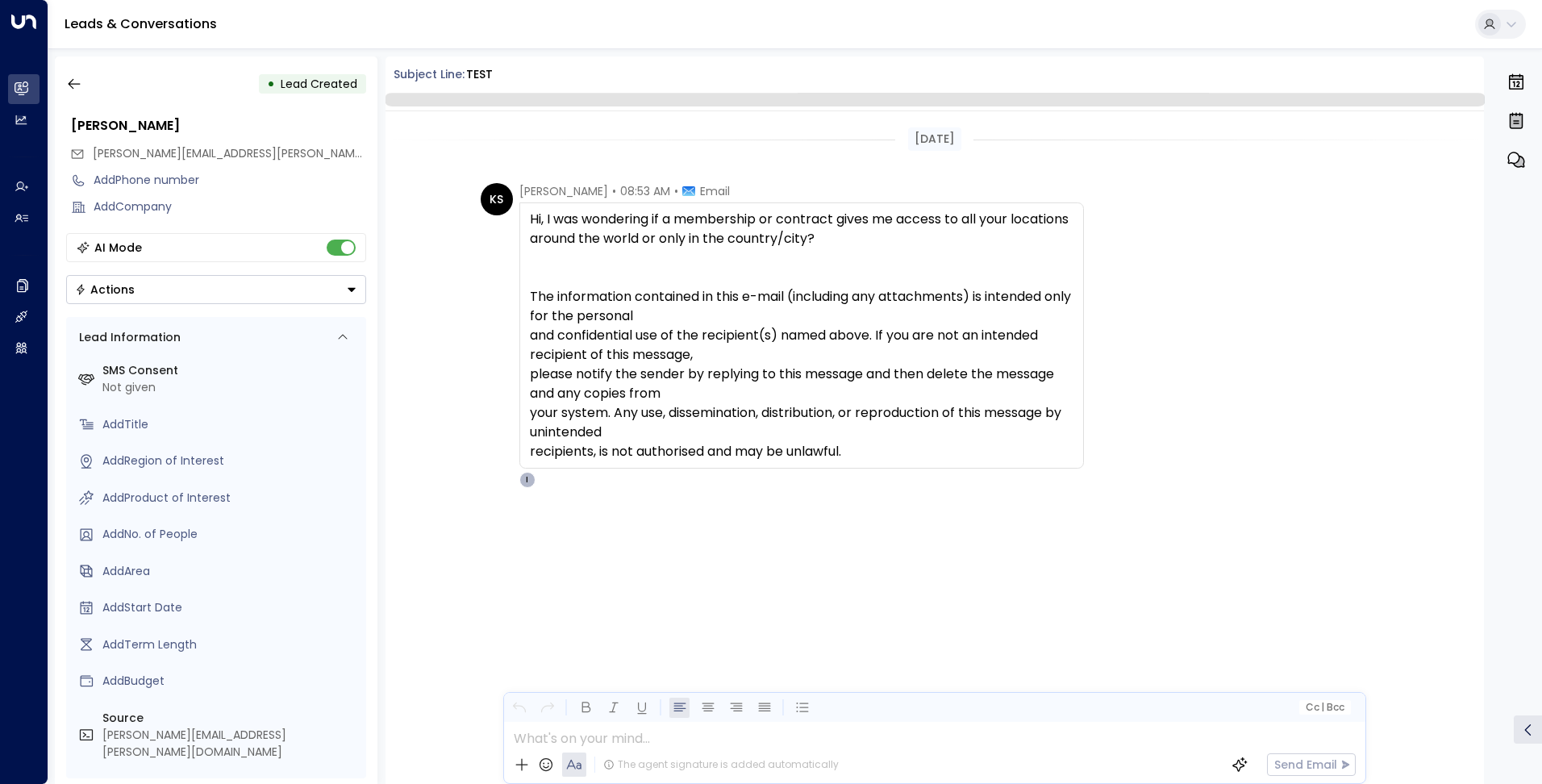
scroll to position [40, 0]
